Goal: Task Accomplishment & Management: Complete application form

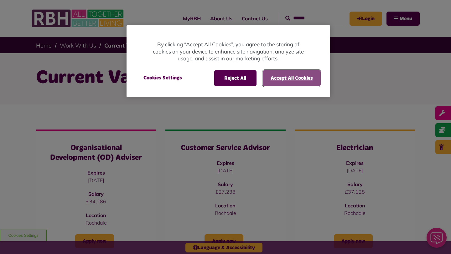
click at [297, 79] on button "Accept All Cookies" at bounding box center [292, 78] width 58 height 16
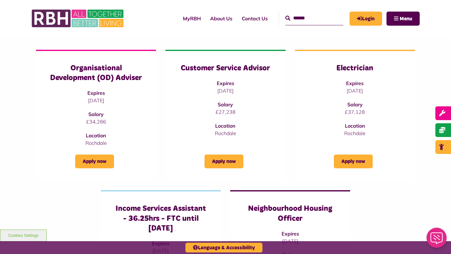
scroll to position [80, 0]
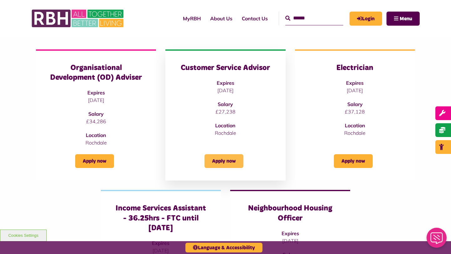
click at [219, 161] on link "Apply now" at bounding box center [223, 161] width 39 height 14
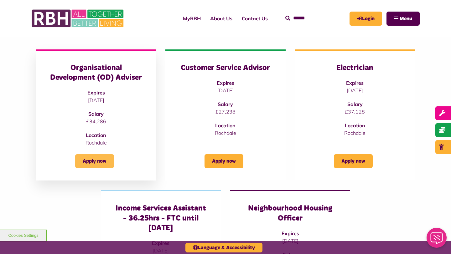
click at [99, 165] on link "Apply now" at bounding box center [94, 161] width 39 height 14
